Goal: Check status

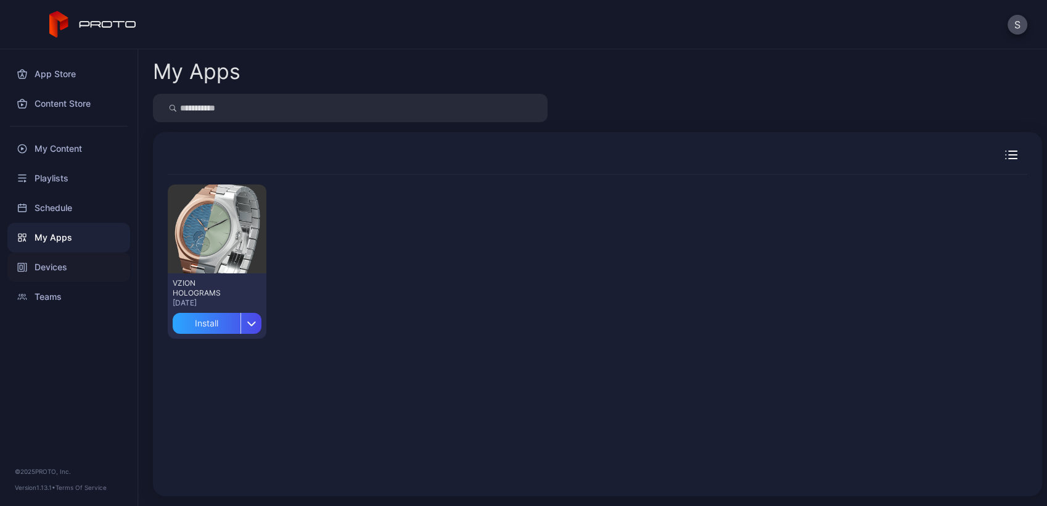
drag, startPoint x: 0, startPoint y: 0, endPoint x: 59, endPoint y: 280, distance: 286.2
click at [59, 280] on div "Devices" at bounding box center [68, 267] width 123 height 30
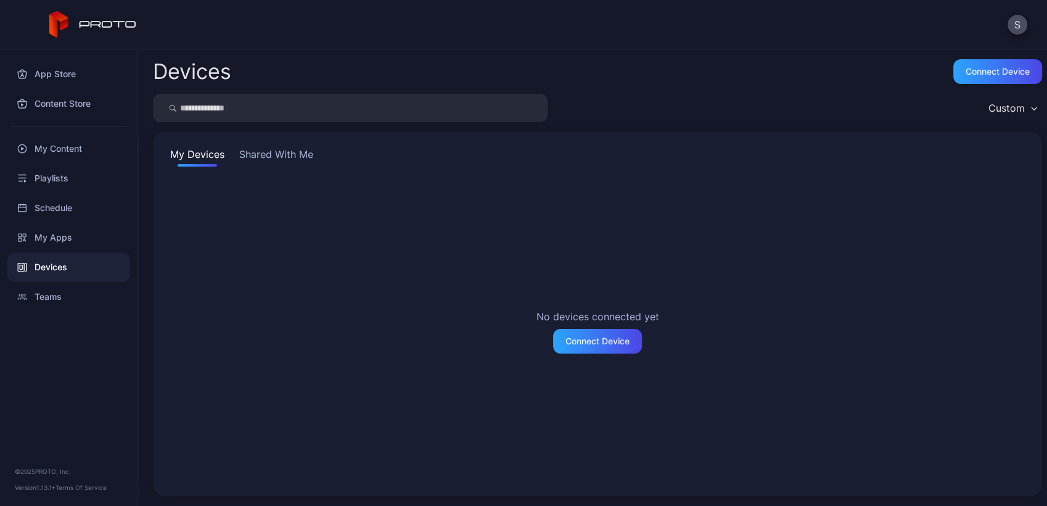
click at [271, 157] on button "Shared With Me" at bounding box center [276, 157] width 79 height 20
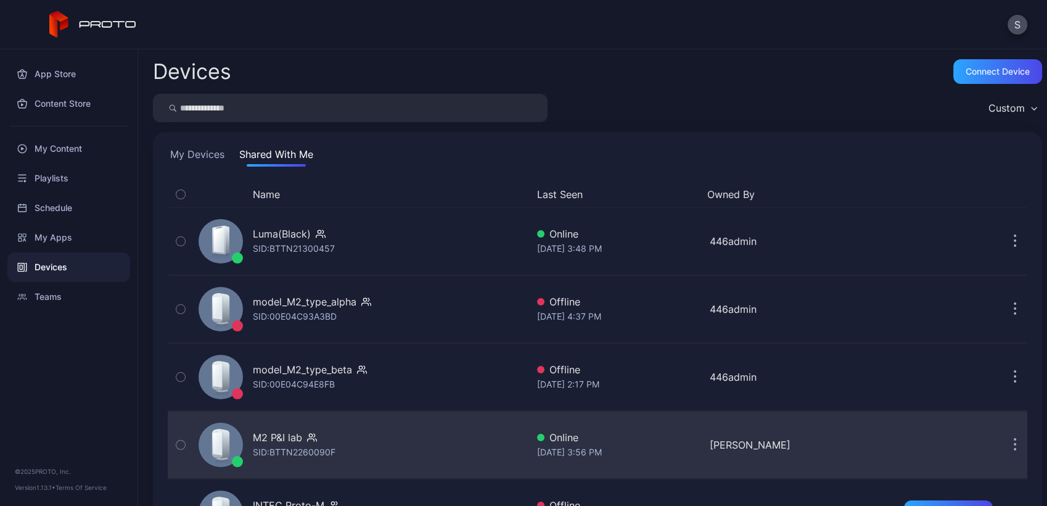
scroll to position [192, 0]
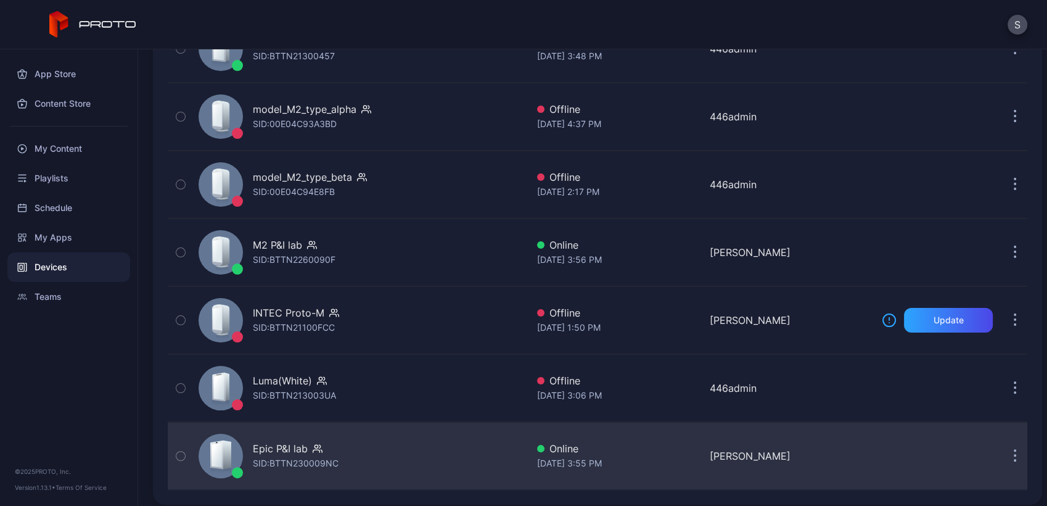
click at [294, 441] on div "Epic P&I lab" at bounding box center [280, 448] width 55 height 15
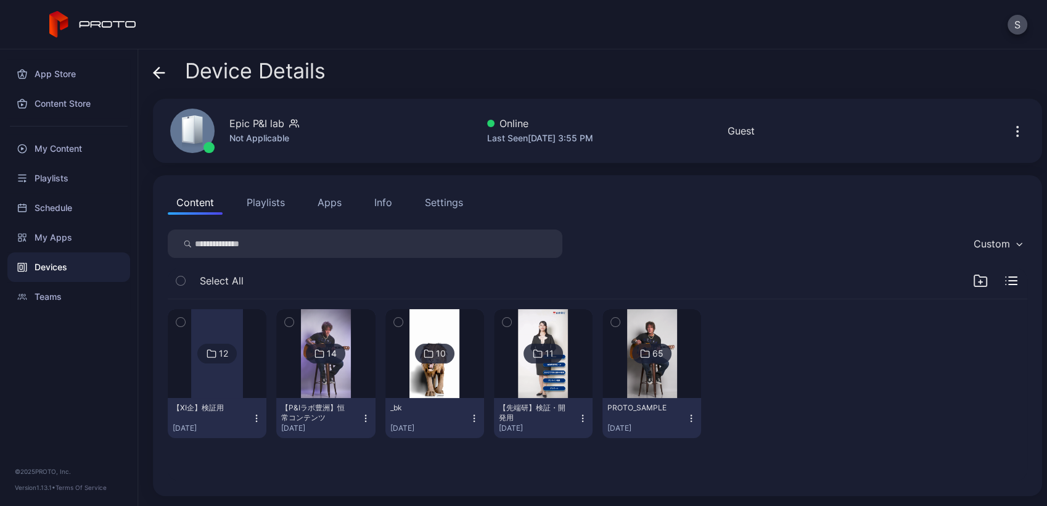
click at [326, 383] on img at bounding box center [326, 353] width 50 height 89
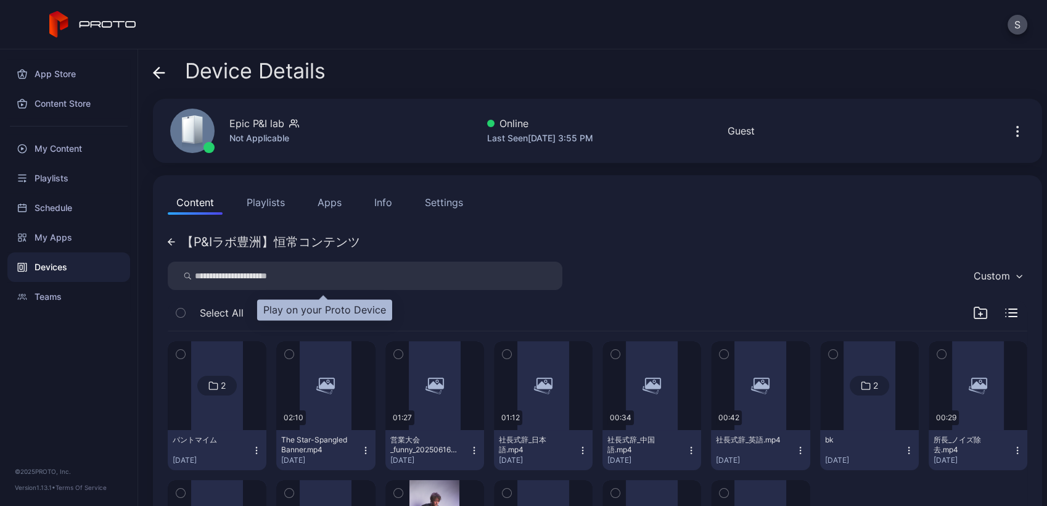
scroll to position [137, 0]
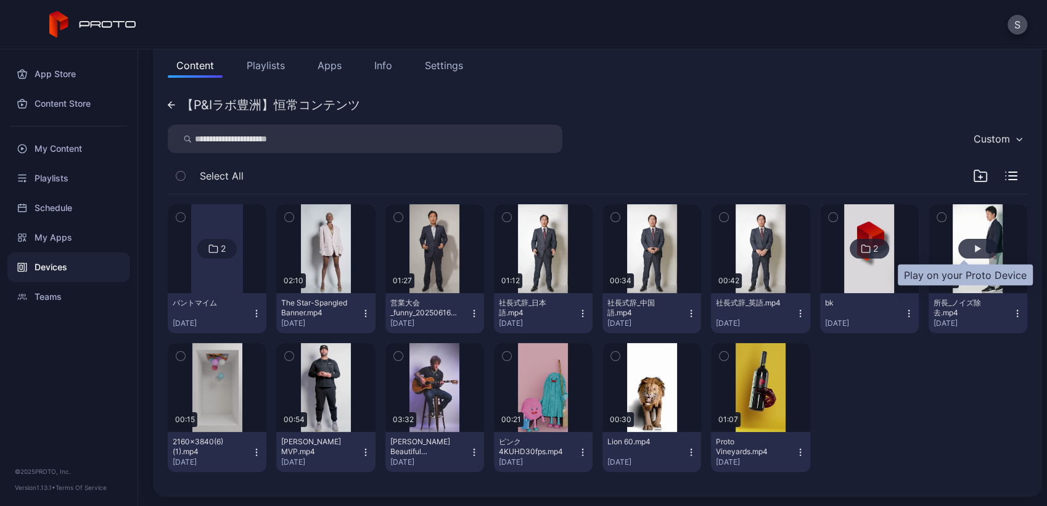
click at [965, 241] on div "button" at bounding box center [977, 249] width 39 height 20
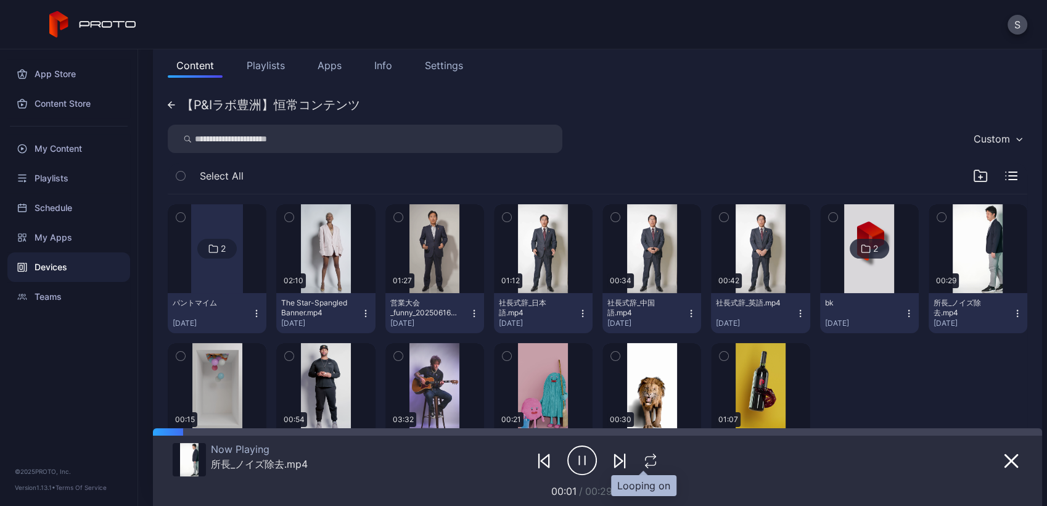
click at [643, 458] on icon "button" at bounding box center [651, 460] width 16 height 15
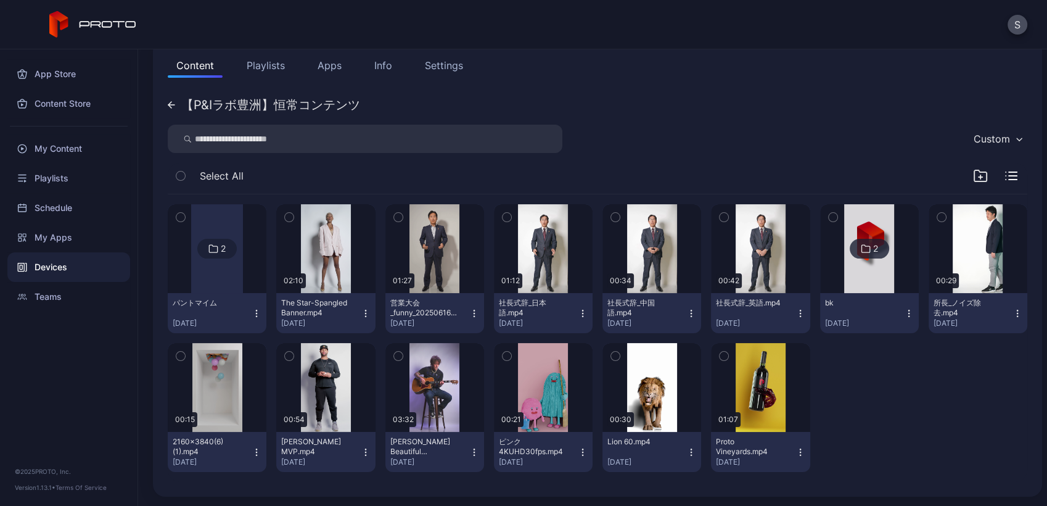
click at [446, 19] on div "S" at bounding box center [523, 24] width 1047 height 49
click at [703, 129] on div "Custom" at bounding box center [598, 139] width 860 height 28
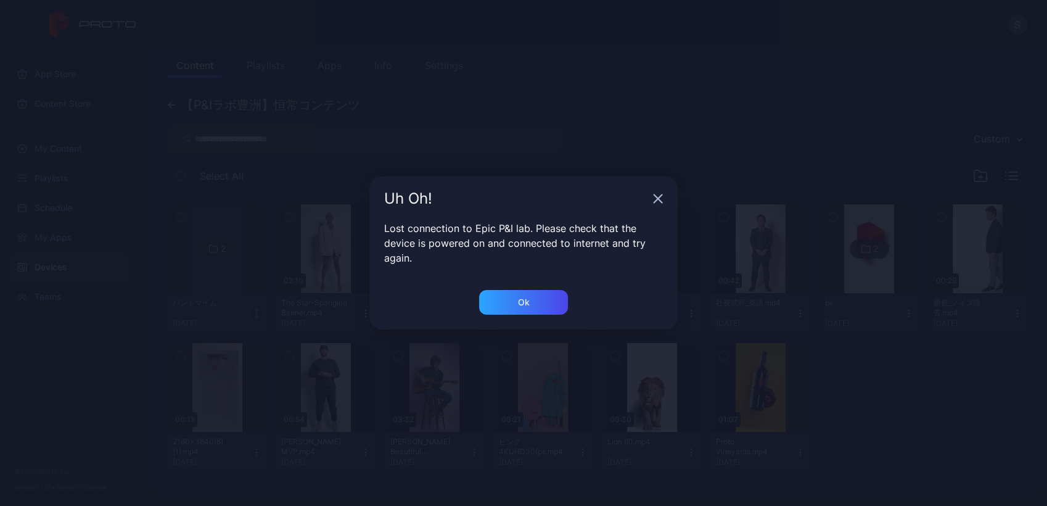
click at [458, 437] on div "Uh Oh! Lost connection to Epic P&I lab. Please check that the device is powered…" at bounding box center [523, 253] width 1047 height 506
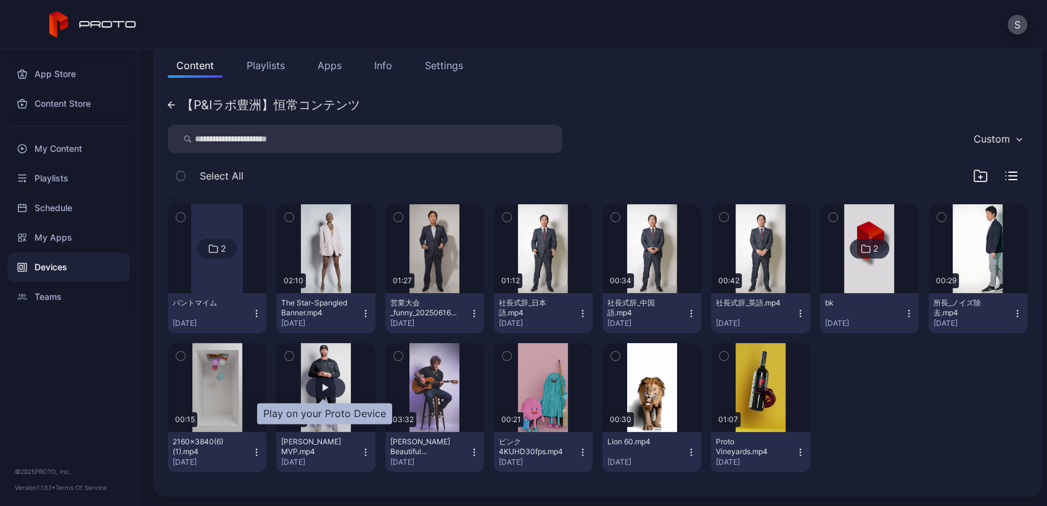
click at [324, 391] on div "button" at bounding box center [325, 387] width 39 height 20
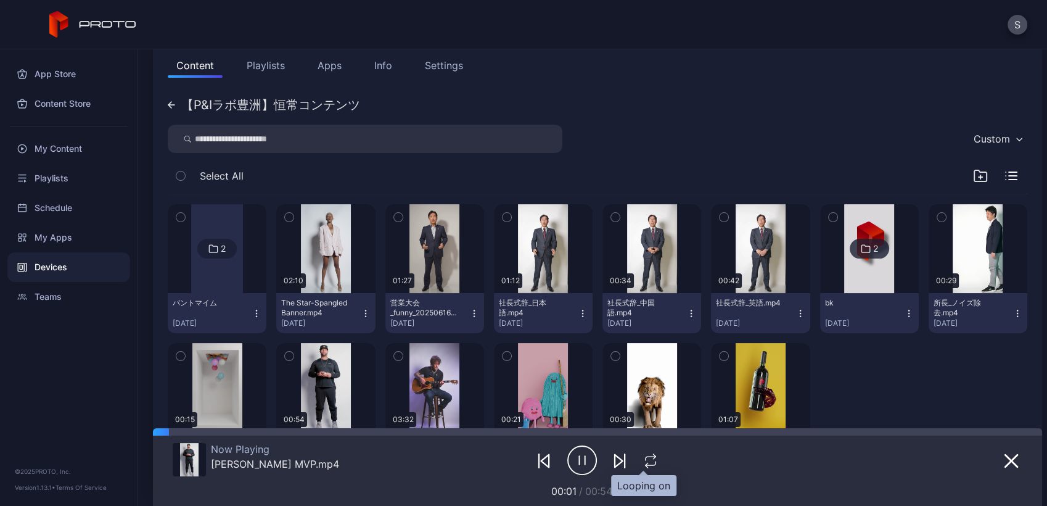
click at [643, 459] on icon "button" at bounding box center [651, 460] width 16 height 15
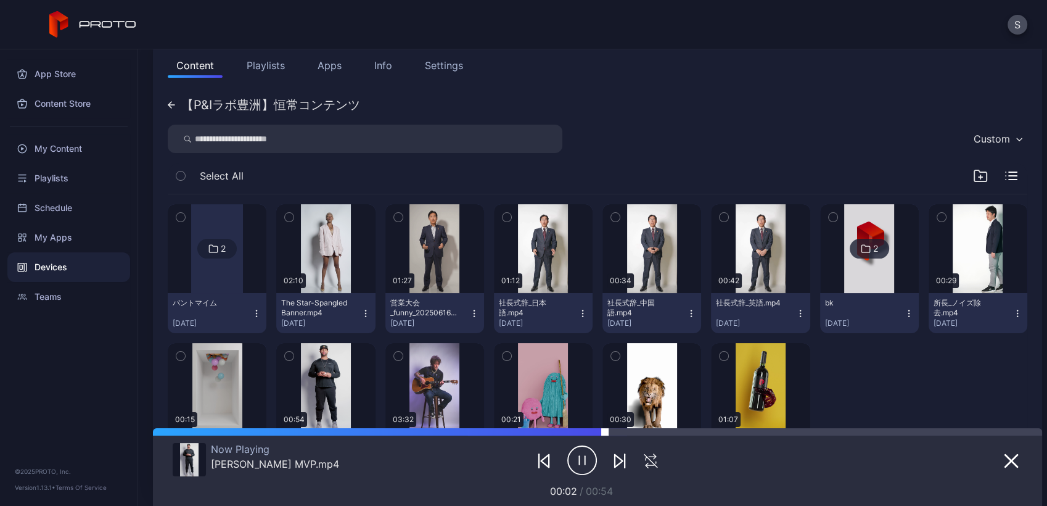
click at [609, 431] on div at bounding box center [823, 431] width 437 height 7
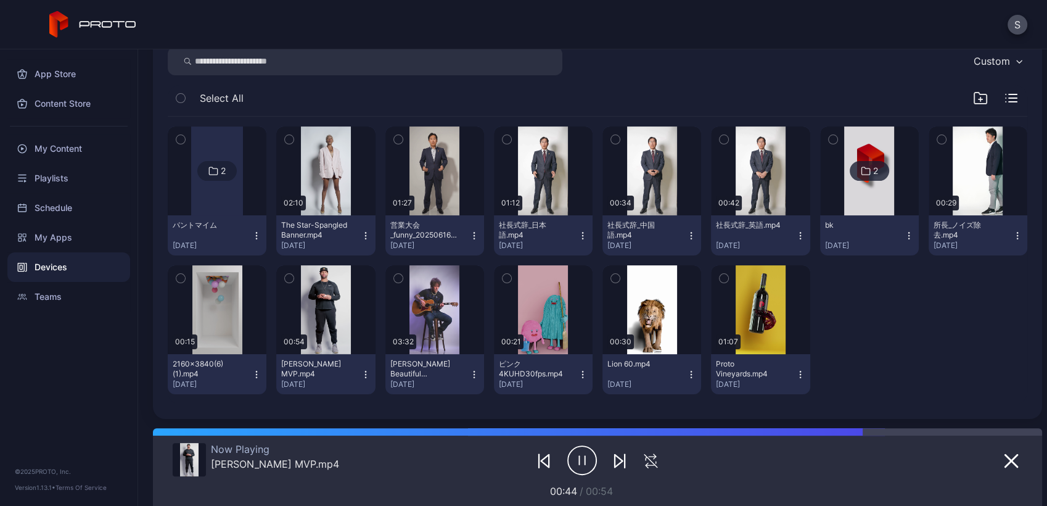
scroll to position [214, 0]
click at [326, 146] on button "button" at bounding box center [325, 171] width 99 height 89
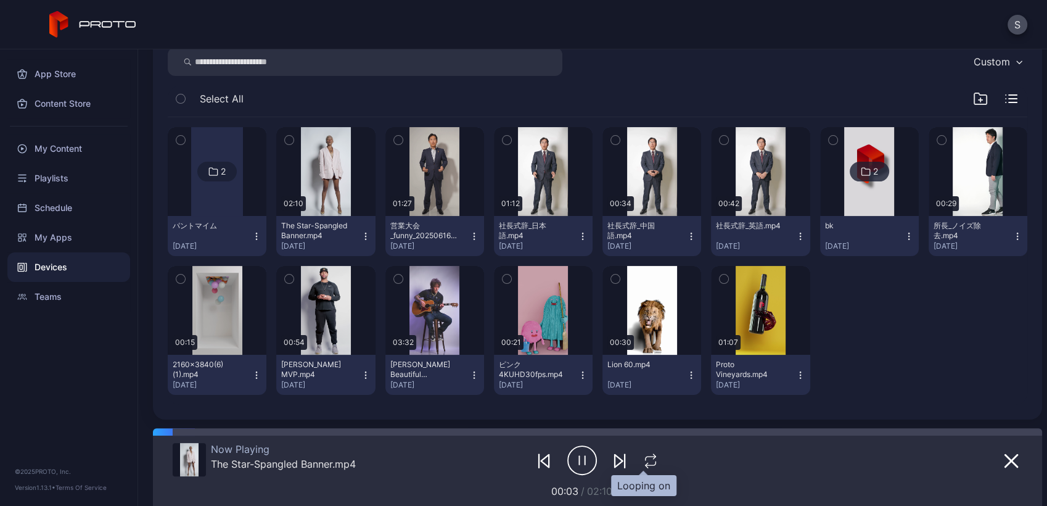
click at [643, 453] on icon "button" at bounding box center [651, 460] width 16 height 15
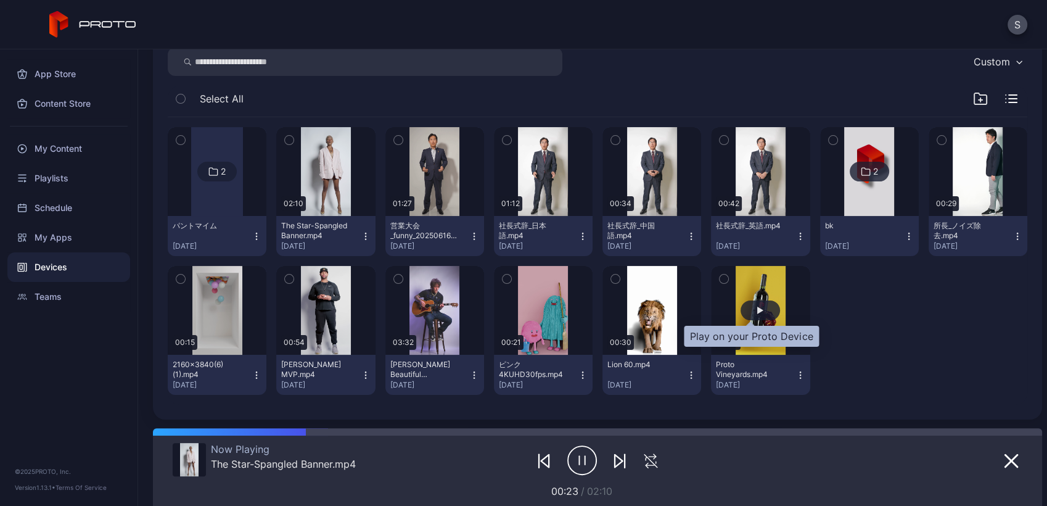
click at [746, 311] on div "button" at bounding box center [760, 310] width 39 height 20
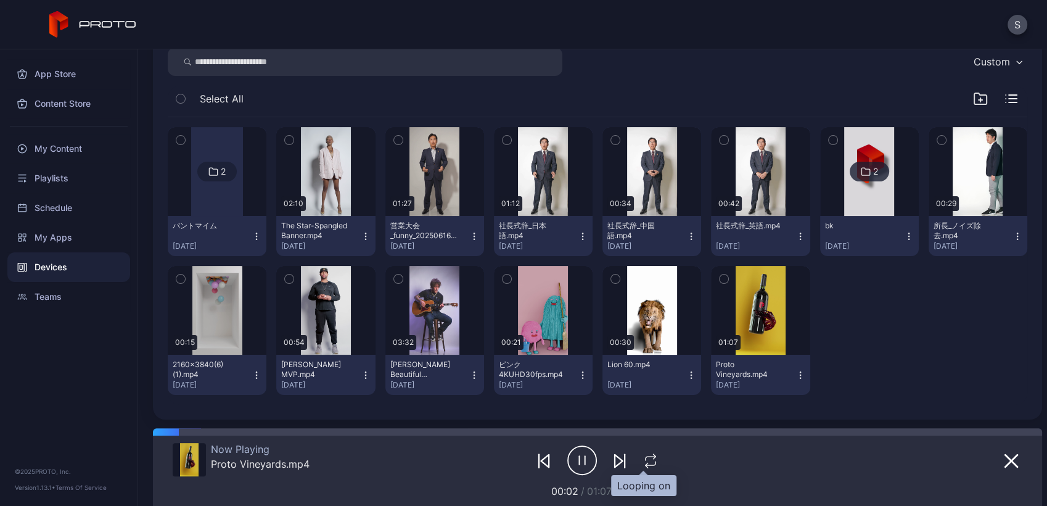
click at [649, 464] on icon "button" at bounding box center [651, 460] width 16 height 15
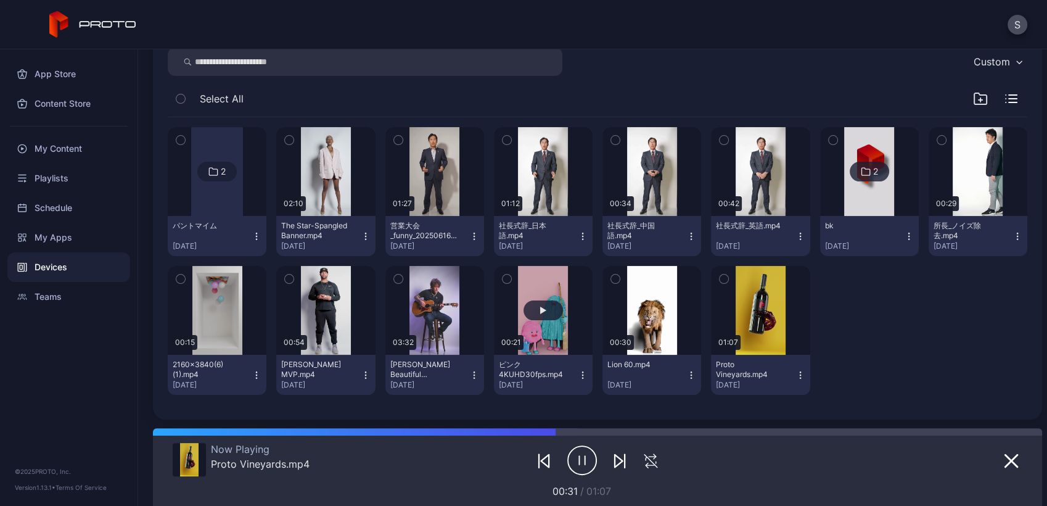
click at [534, 320] on button "button" at bounding box center [543, 310] width 99 height 89
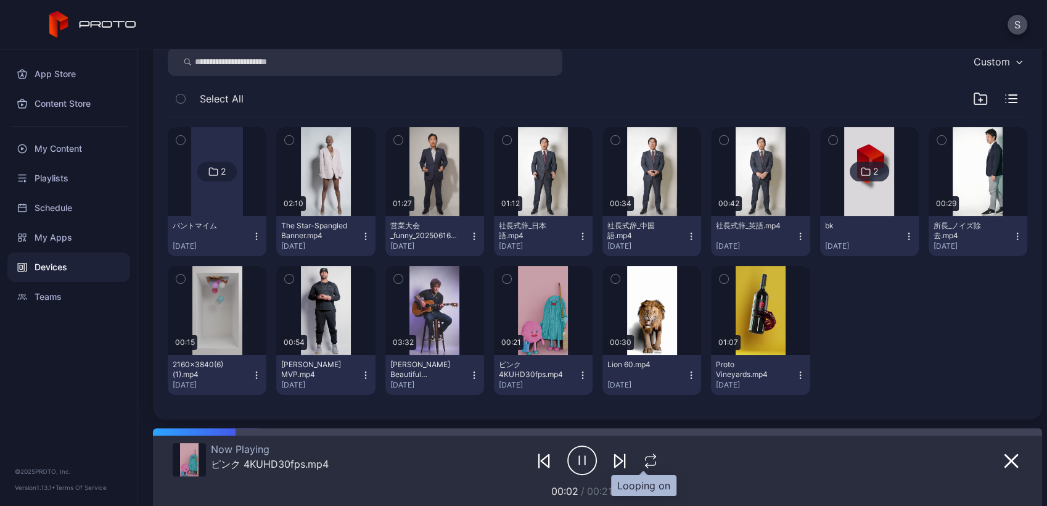
click at [645, 463] on icon "button" at bounding box center [651, 460] width 16 height 15
click at [202, 175] on div "2" at bounding box center [216, 172] width 39 height 20
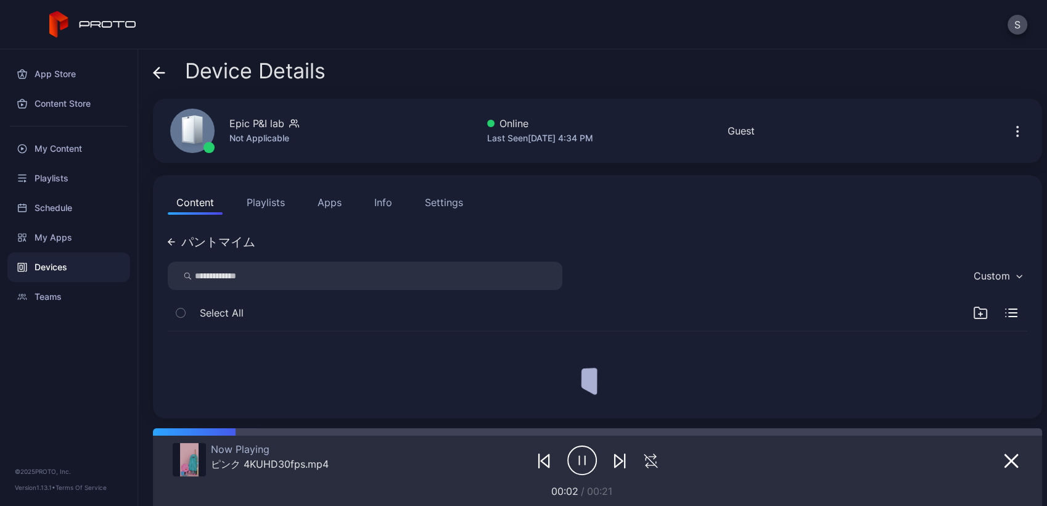
scroll to position [0, 0]
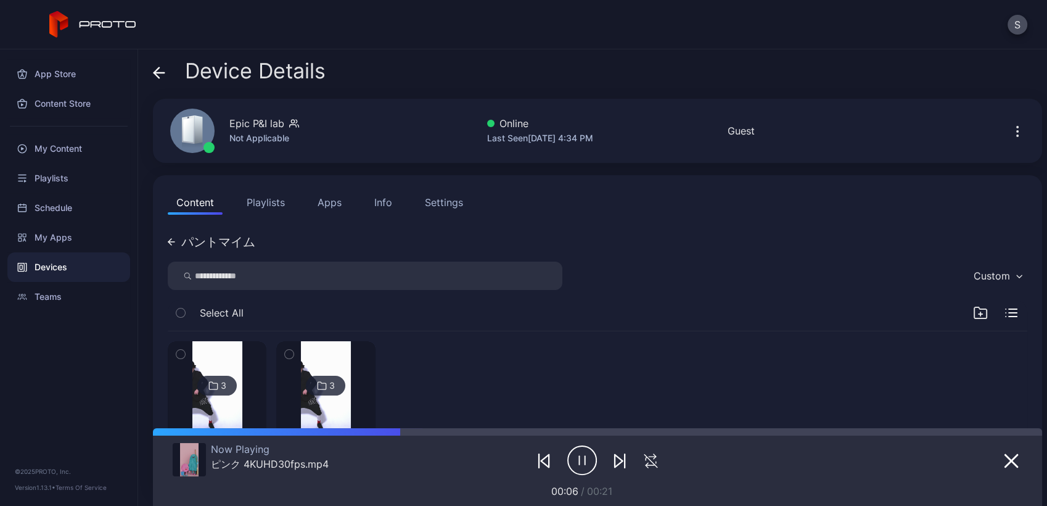
click at [185, 241] on div "パントマイム" at bounding box center [218, 242] width 74 height 12
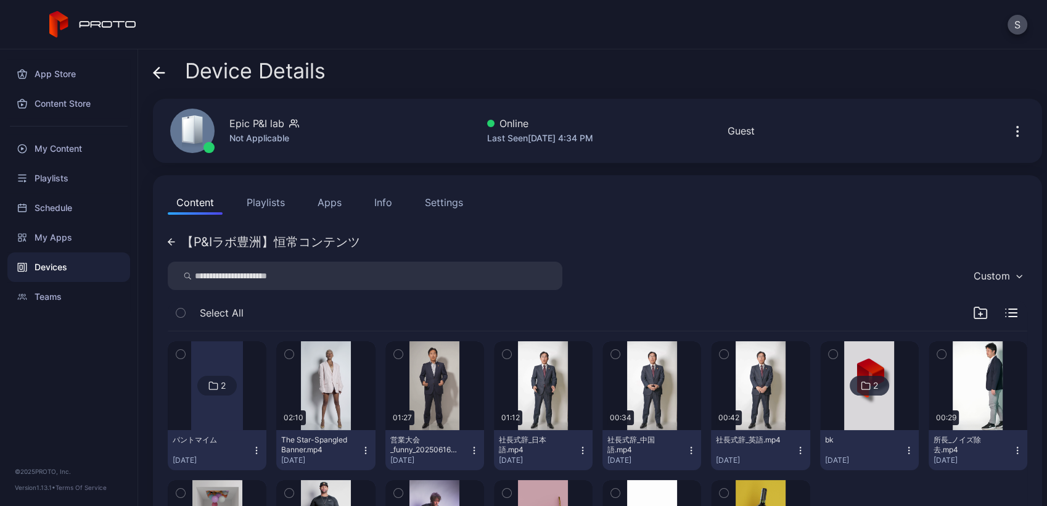
click at [318, 199] on button "Apps" at bounding box center [329, 202] width 41 height 25
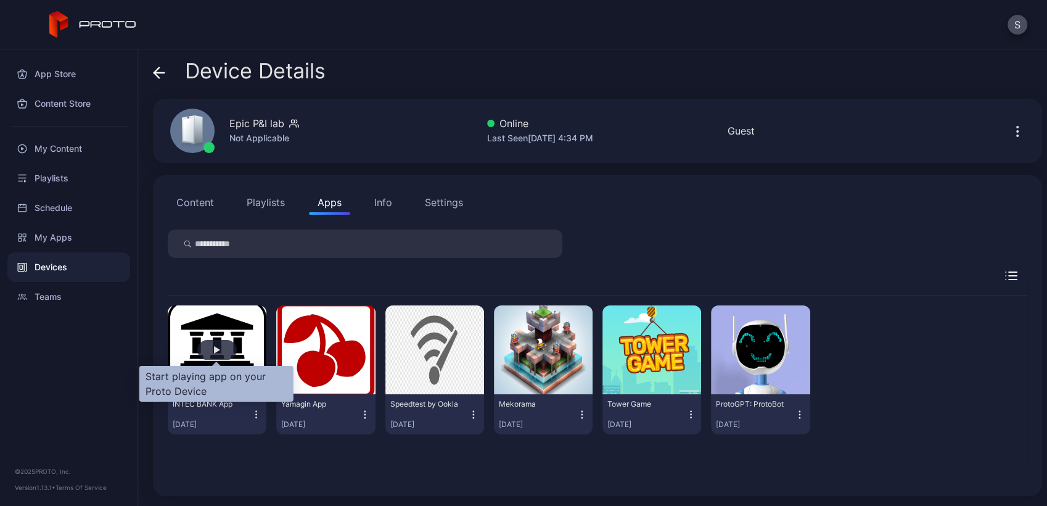
click at [221, 353] on div "button" at bounding box center [216, 350] width 39 height 20
